Goal: Task Accomplishment & Management: Use online tool/utility

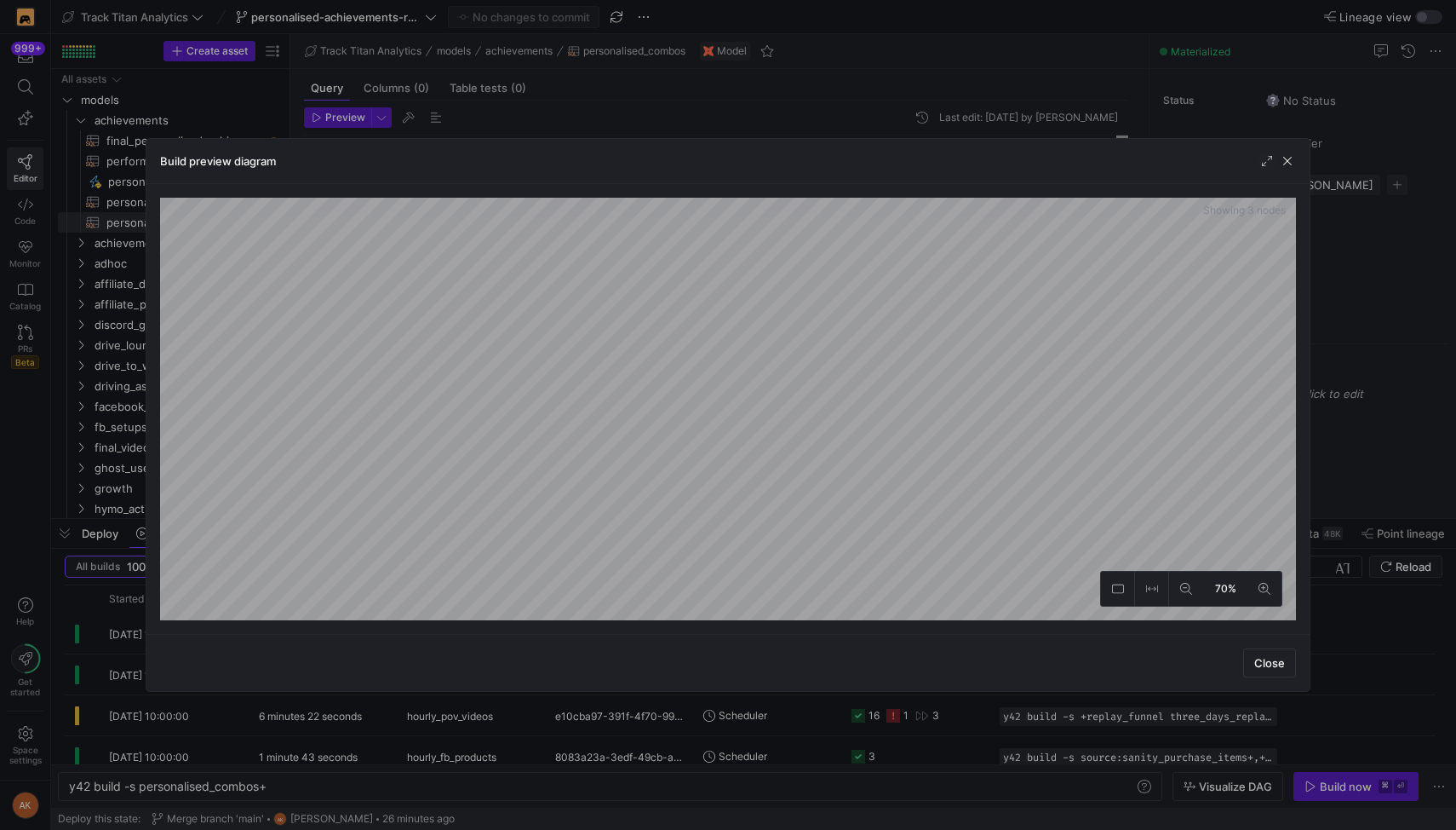
scroll to position [0, 194]
click at [1294, 162] on span "button" at bounding box center [1287, 161] width 17 height 17
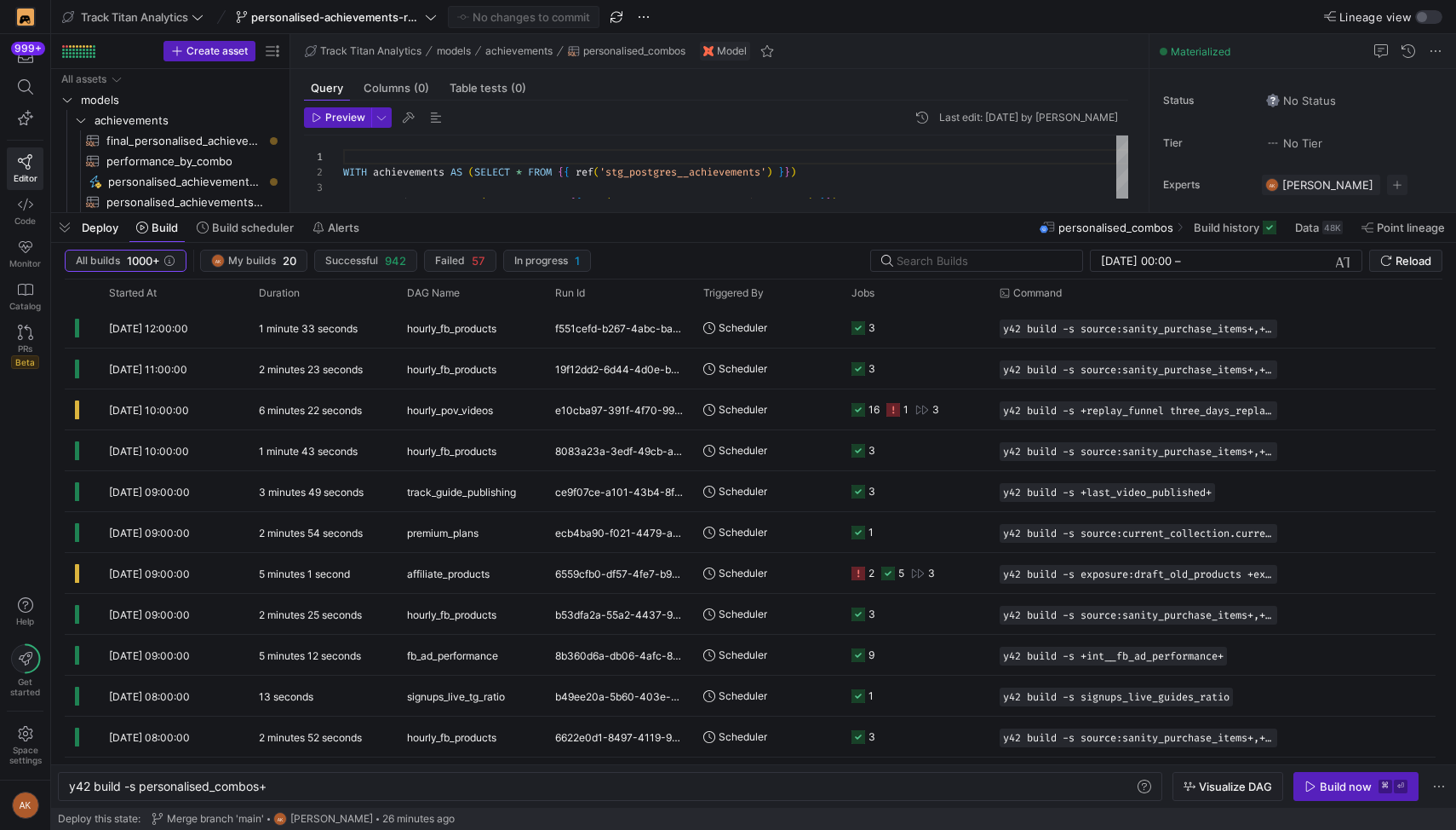
drag, startPoint x: 658, startPoint y: 515, endPoint x: 730, endPoint y: 208, distance: 315.3
click at [730, 209] on div at bounding box center [753, 213] width 1405 height 7
click at [26, 79] on icon at bounding box center [26, 87] width 15 height 15
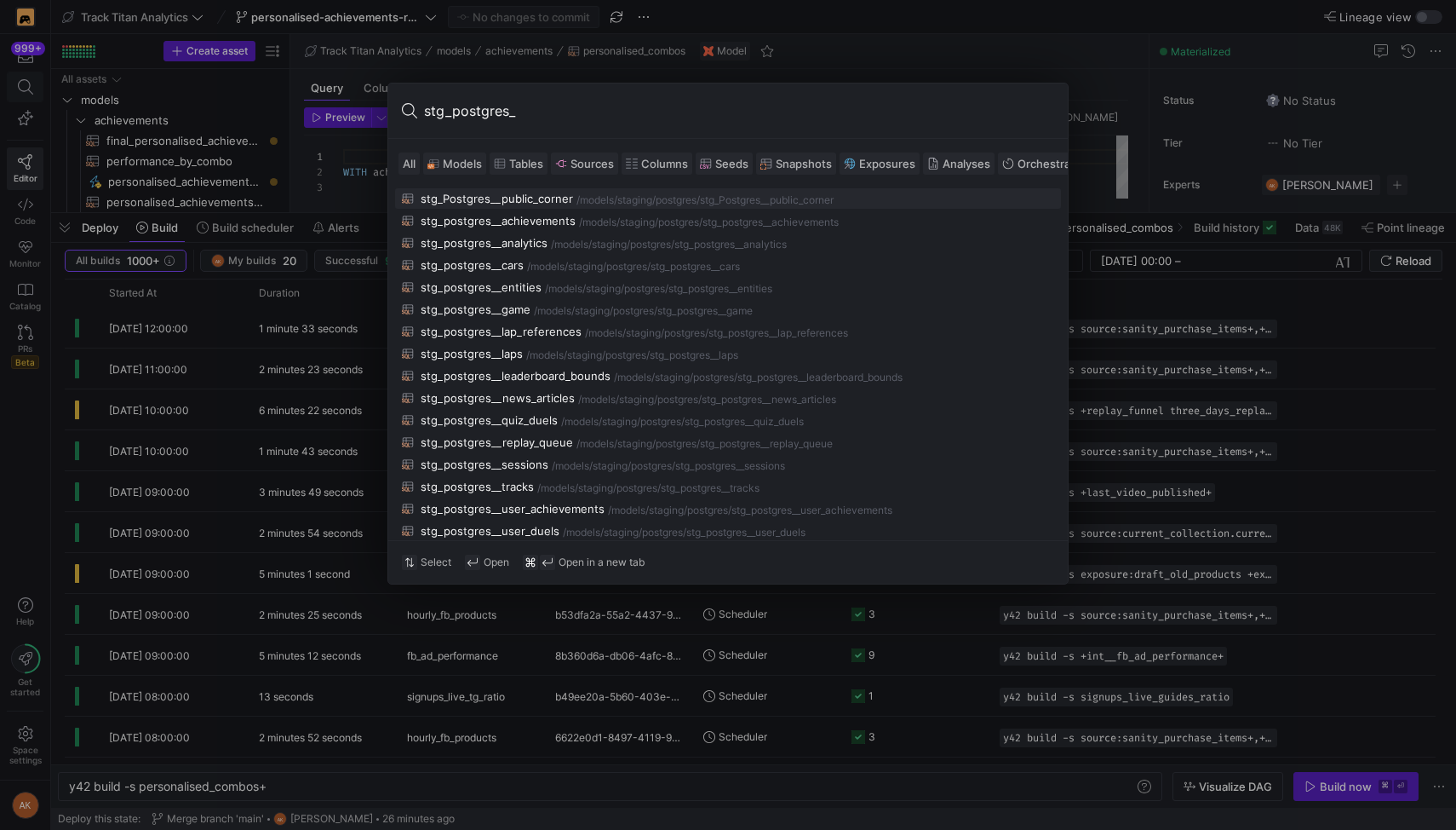
type input "stg_postgres__"
click at [461, 462] on div "stg_postgres__sessions" at bounding box center [484, 464] width 127 height 14
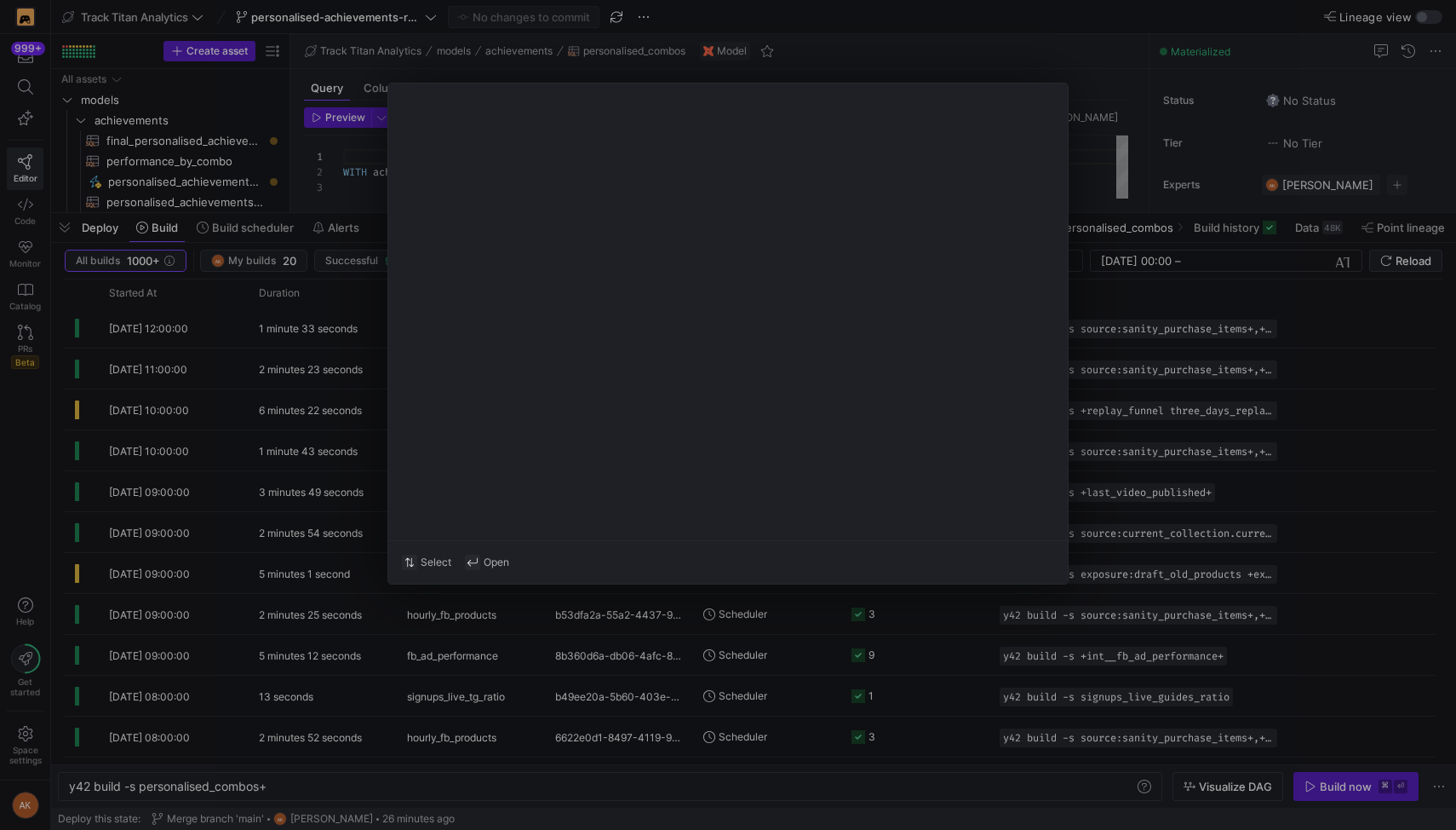
type textarea "WITH live_source AS ( SELECT * FROM {{ source('Postgres', 'public_session') }} …"
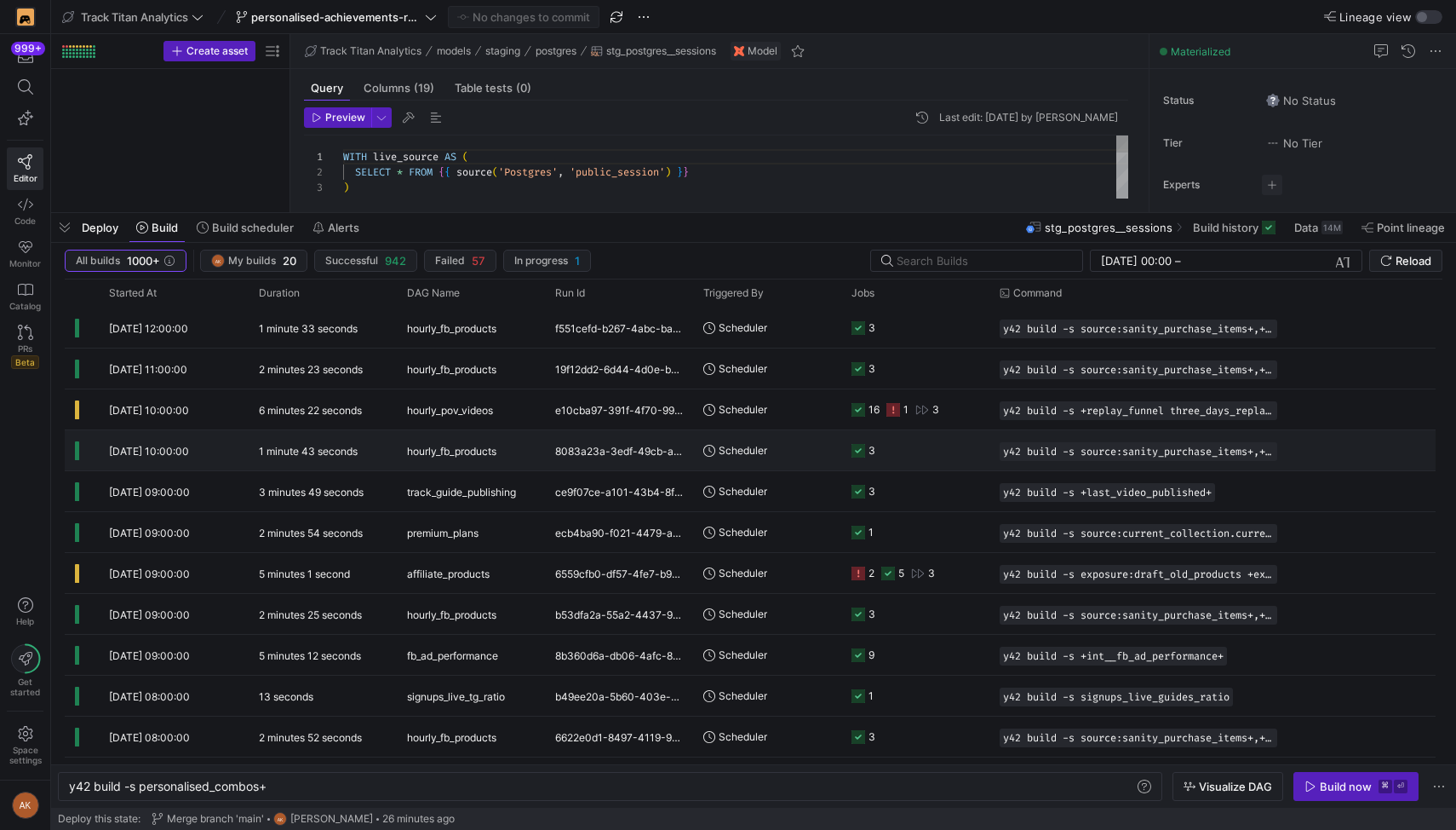
scroll to position [1840, 0]
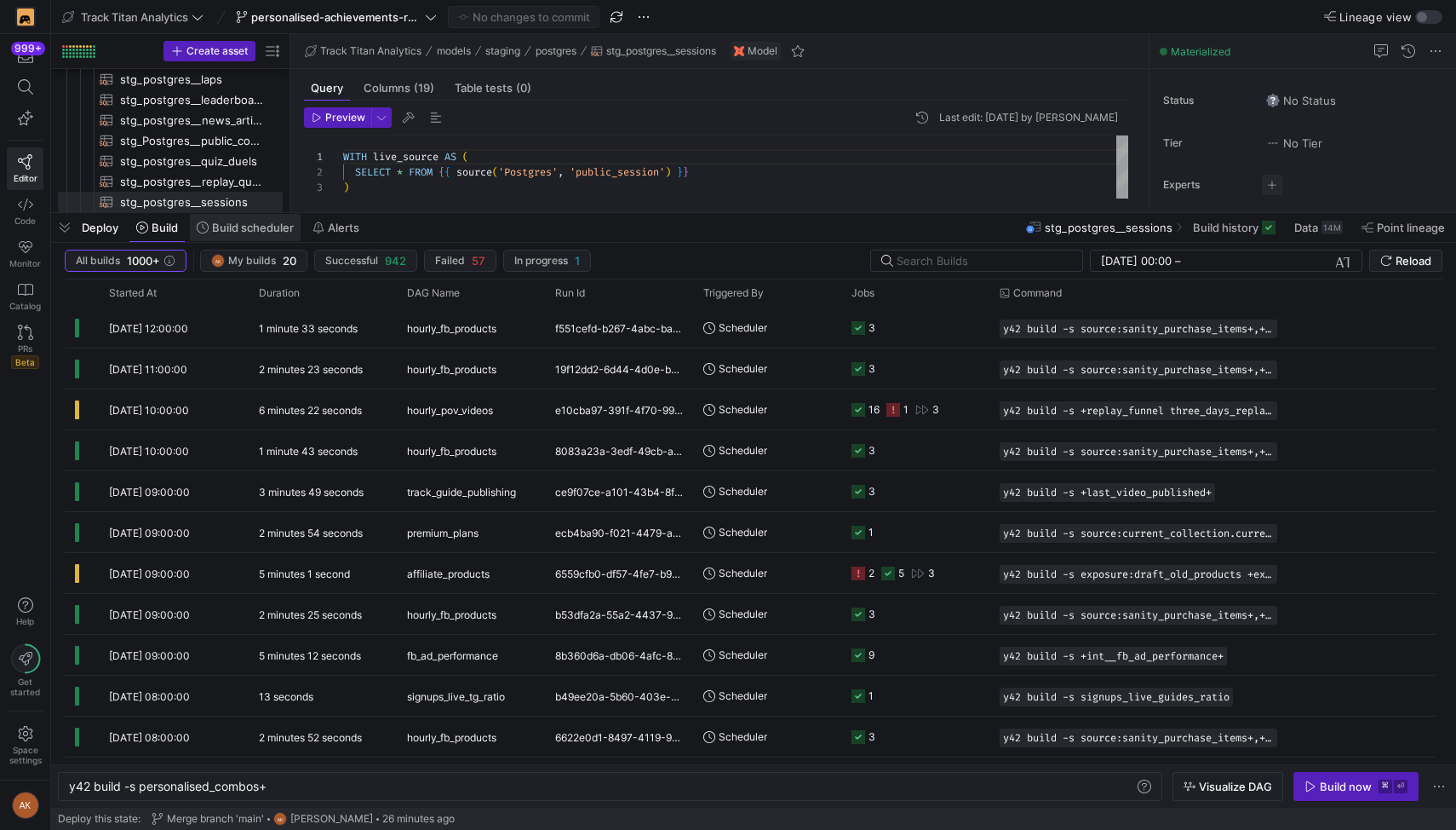
click at [239, 222] on span "Build scheduler" at bounding box center [252, 227] width 82 height 14
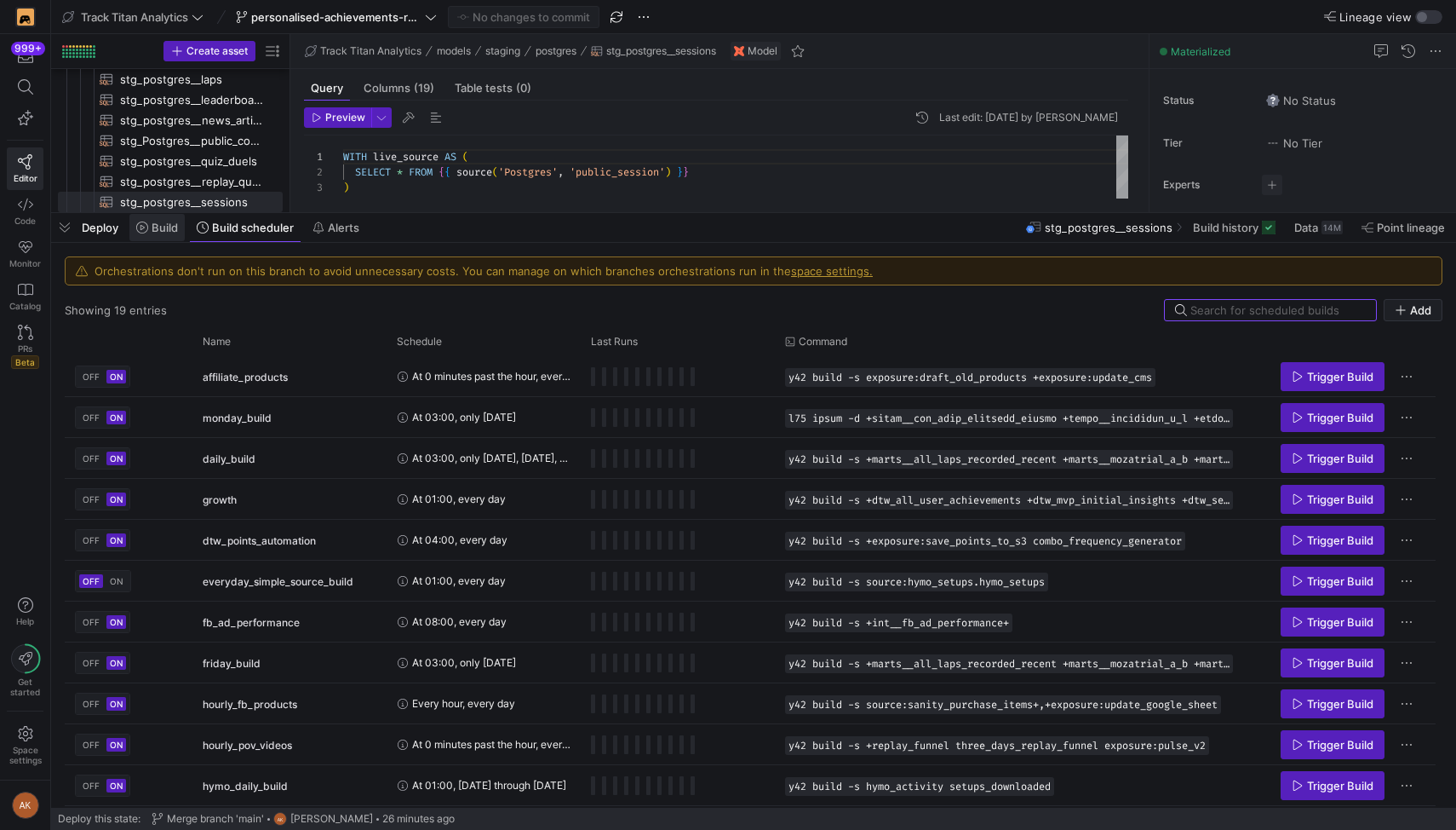
click at [163, 219] on span at bounding box center [157, 227] width 55 height 28
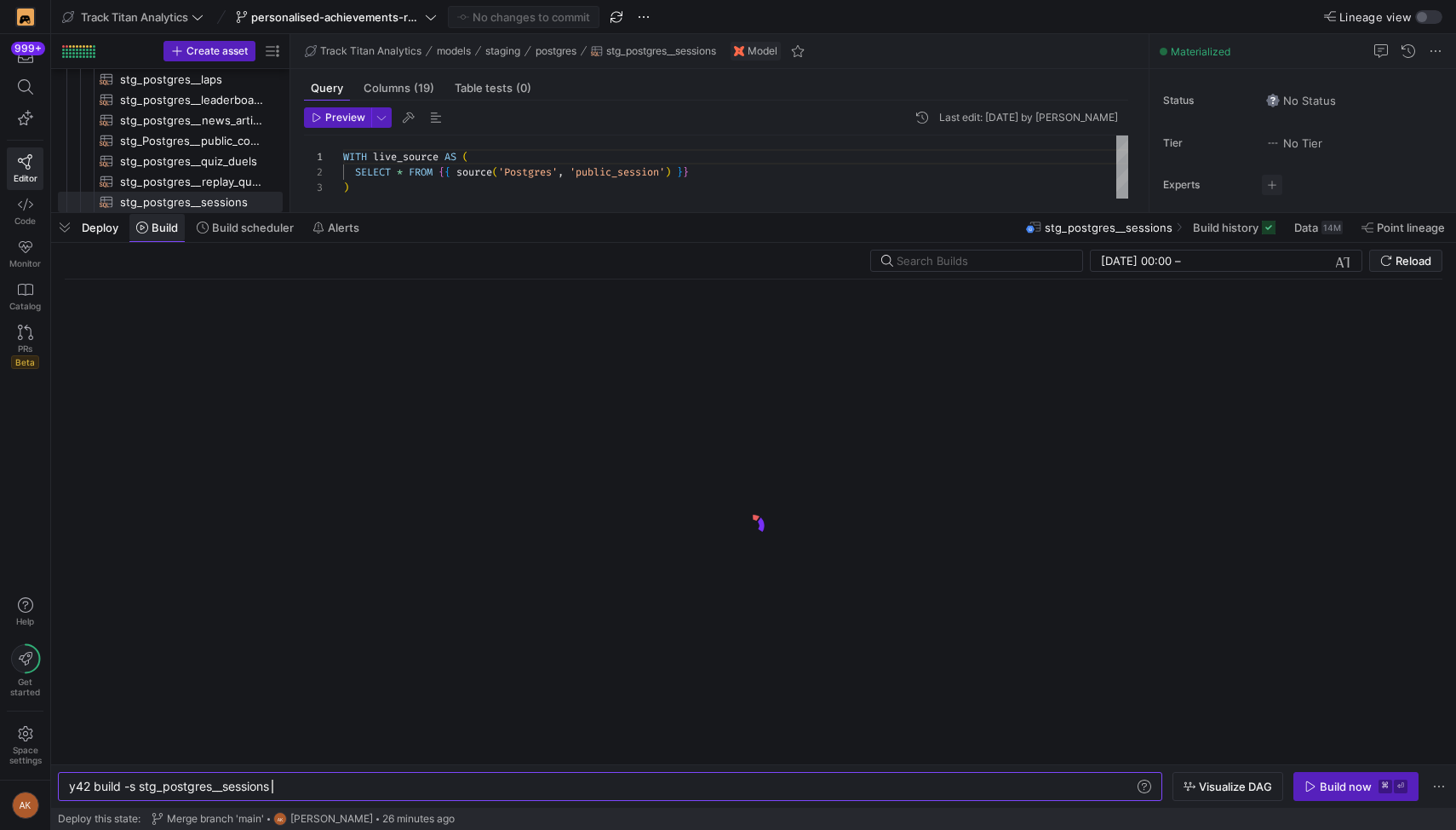
scroll to position [0, 203]
click at [139, 782] on div "y42 build -s stg_postgres__sessions" at bounding box center [602, 786] width 1065 height 14
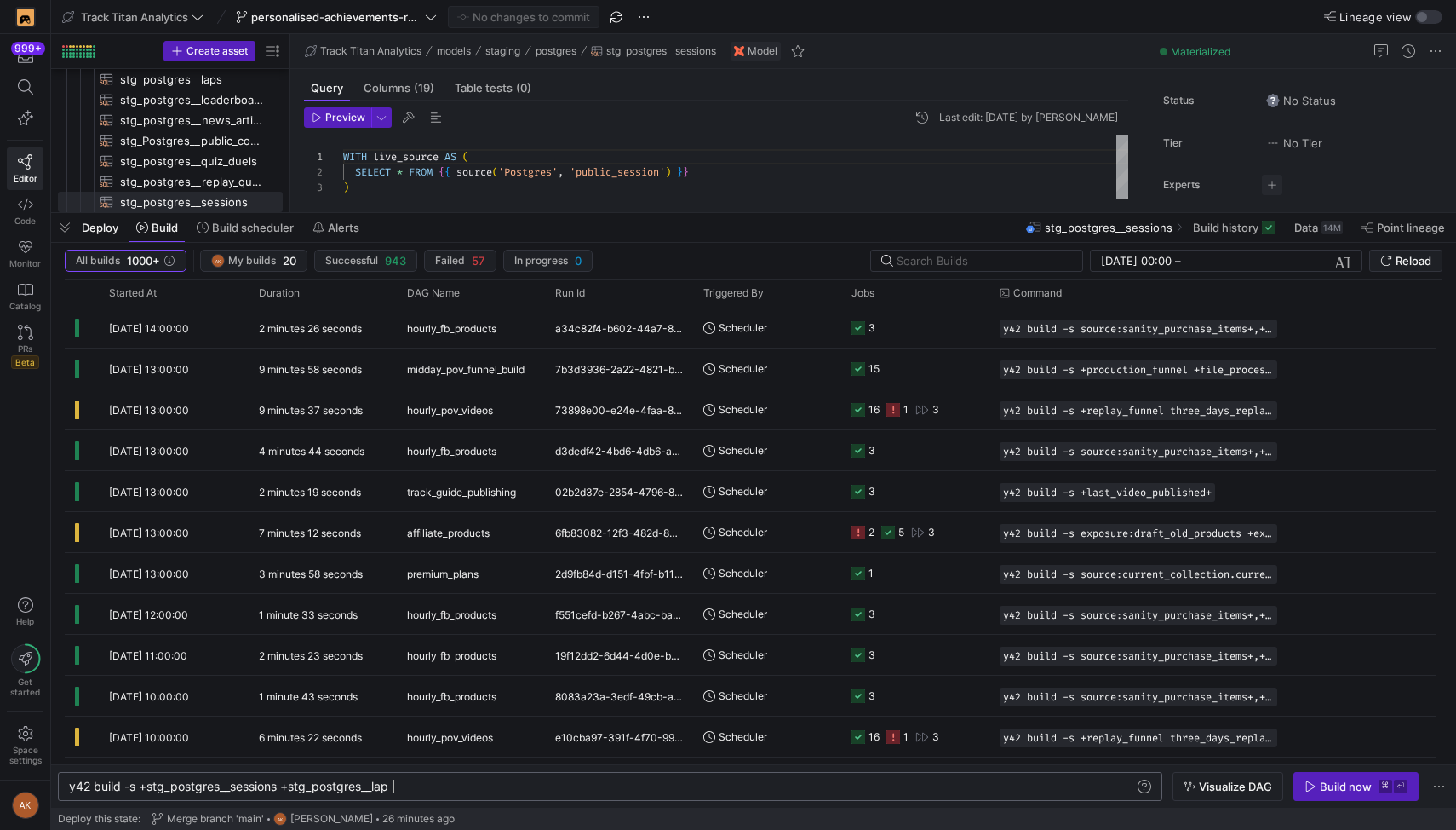
scroll to position [0, 330]
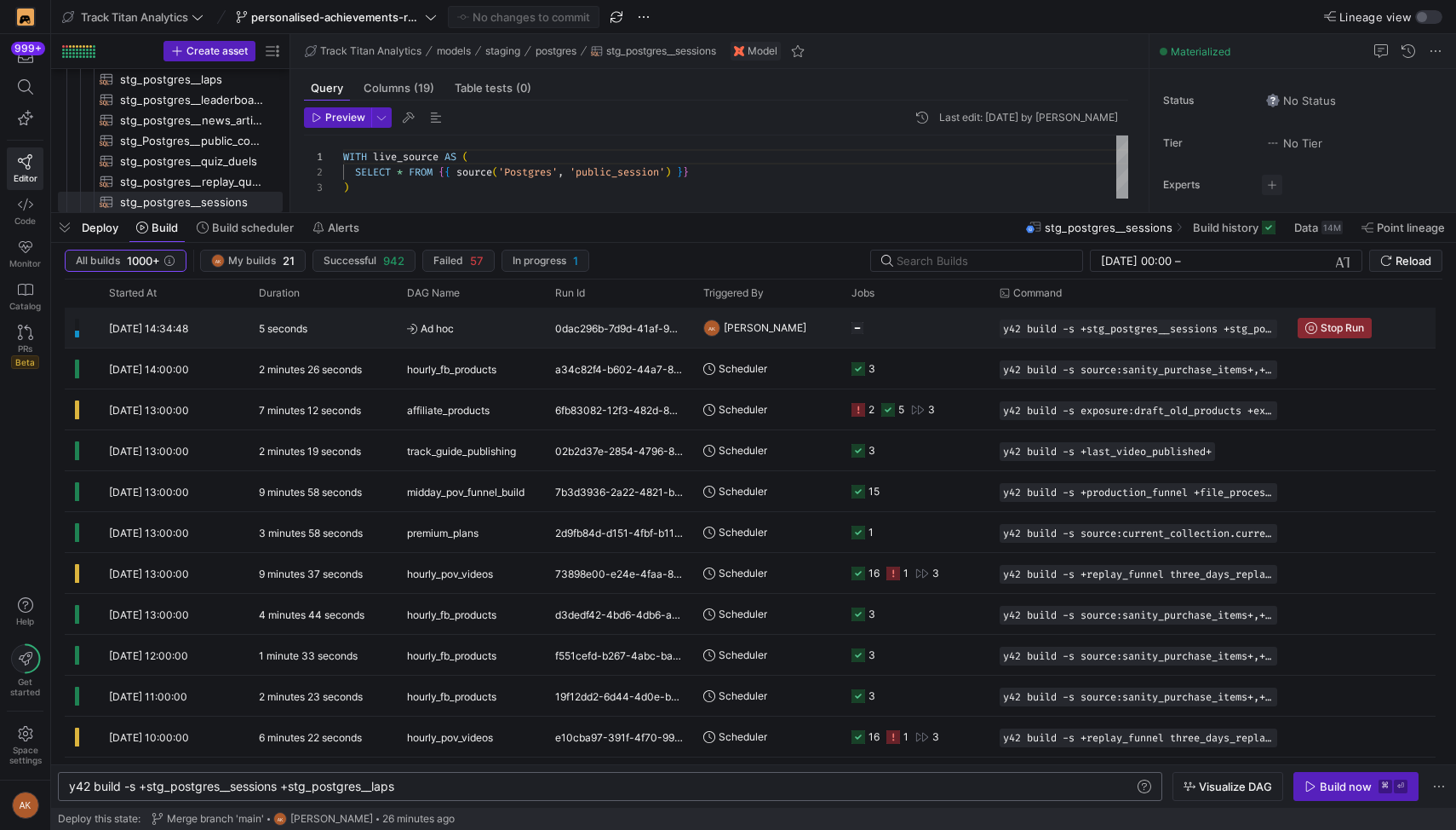
type textarea "y42 build -s +stg_postgres__sessions +stg_postgres__laps"
click at [285, 334] on y42-duration "5 seconds" at bounding box center [283, 328] width 48 height 13
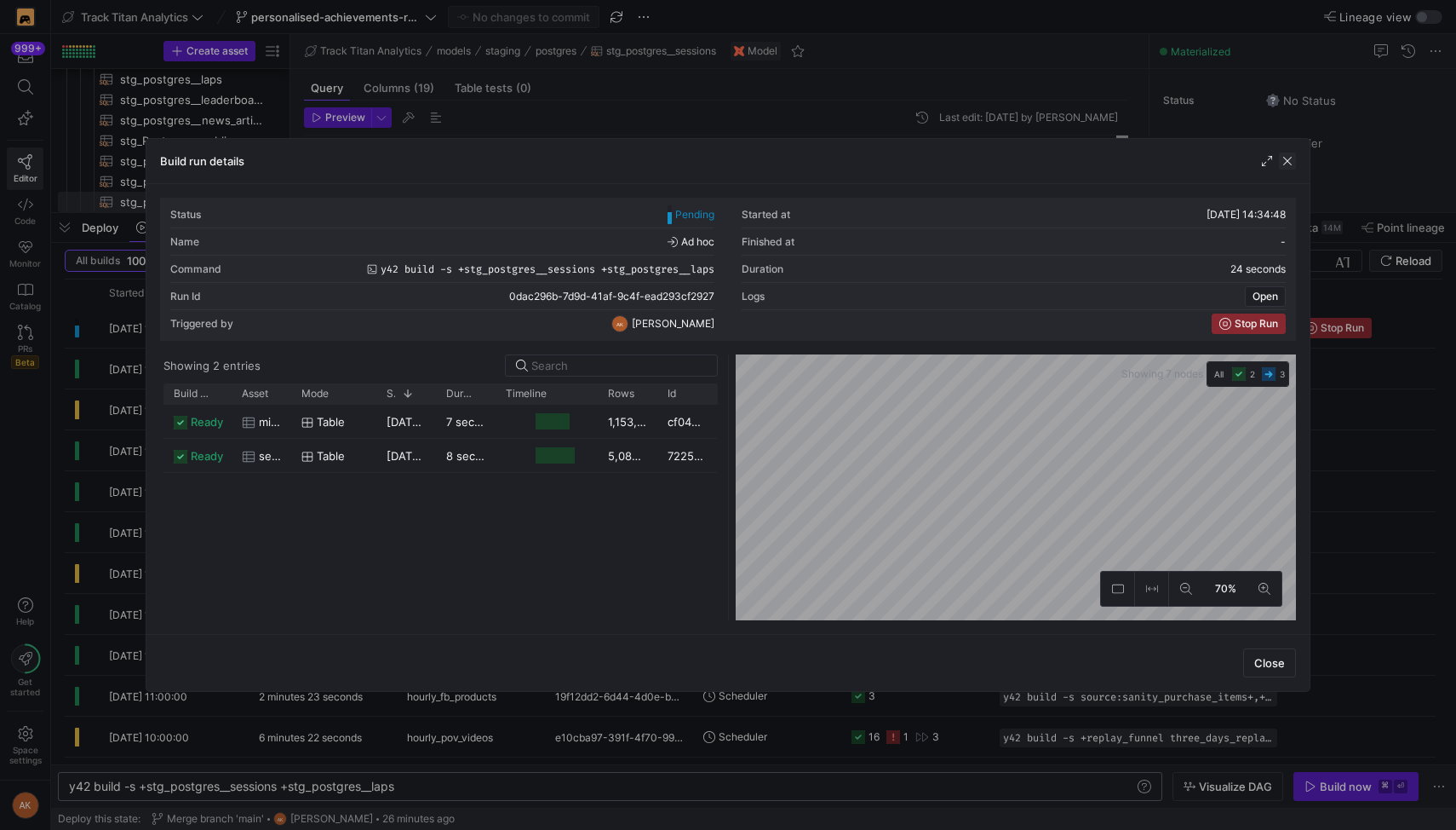
click at [1292, 158] on span "button" at bounding box center [1287, 161] width 17 height 17
